Goal: Check status

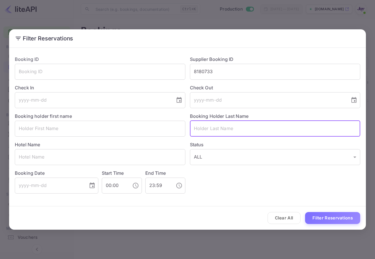
click at [229, 129] on input "text" at bounding box center [275, 129] width 171 height 16
paste input "[PERSON_NAME]"
type input "[PERSON_NAME]"
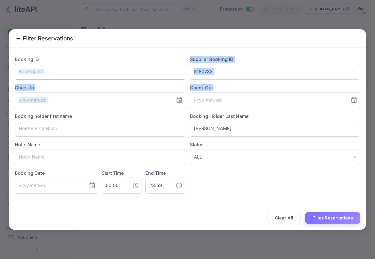
drag, startPoint x: 185, startPoint y: 82, endPoint x: 169, endPoint y: 78, distance: 16.3
click at [169, 78] on div "Booking ID ​ Supplier Booking ID 8180733 ​ Check In ​ Check Out ​ Booking holde…" at bounding box center [185, 122] width 350 height 142
click at [205, 67] on input "8180733" at bounding box center [275, 72] width 171 height 16
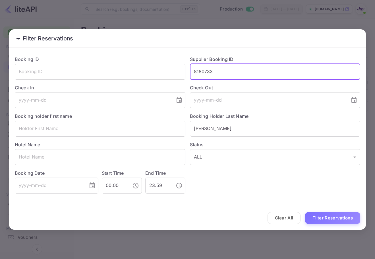
click at [205, 67] on input "8180733" at bounding box center [275, 72] width 171 height 16
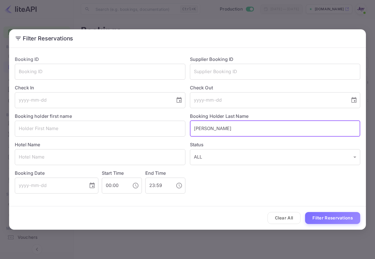
click at [216, 125] on input "[PERSON_NAME]" at bounding box center [275, 129] width 171 height 16
click at [341, 217] on button "Filter Reservations" at bounding box center [332, 218] width 55 height 12
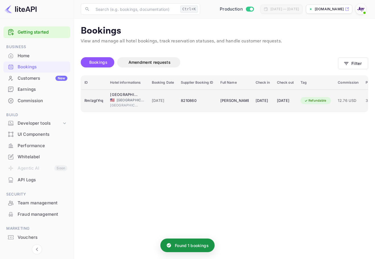
click at [219, 106] on td "[PERSON_NAME]" at bounding box center [234, 100] width 35 height 22
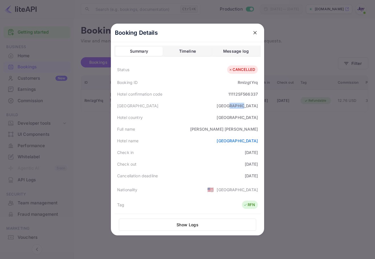
copy div "[GEOGRAPHIC_DATA]"
drag, startPoint x: 246, startPoint y: 108, endPoint x: 230, endPoint y: 1, distance: 107.9
click at [257, 111] on div "[GEOGRAPHIC_DATA]" at bounding box center [187, 106] width 147 height 12
copy div "RmIzgtYrq"
drag, startPoint x: 236, startPoint y: 85, endPoint x: 204, endPoint y: 1, distance: 90.1
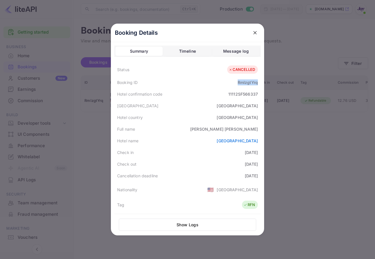
click at [256, 82] on div "RmIzgtYrq" at bounding box center [248, 82] width 20 height 6
copy div "[PERSON_NAME]"
drag, startPoint x: 244, startPoint y: 129, endPoint x: 253, endPoint y: 122, distance: 11.6
click at [255, 129] on div "[PERSON_NAME]" at bounding box center [224, 129] width 68 height 6
click at [256, 32] on icon "close" at bounding box center [255, 33] width 6 height 6
